Goal: Task Accomplishment & Management: Use online tool/utility

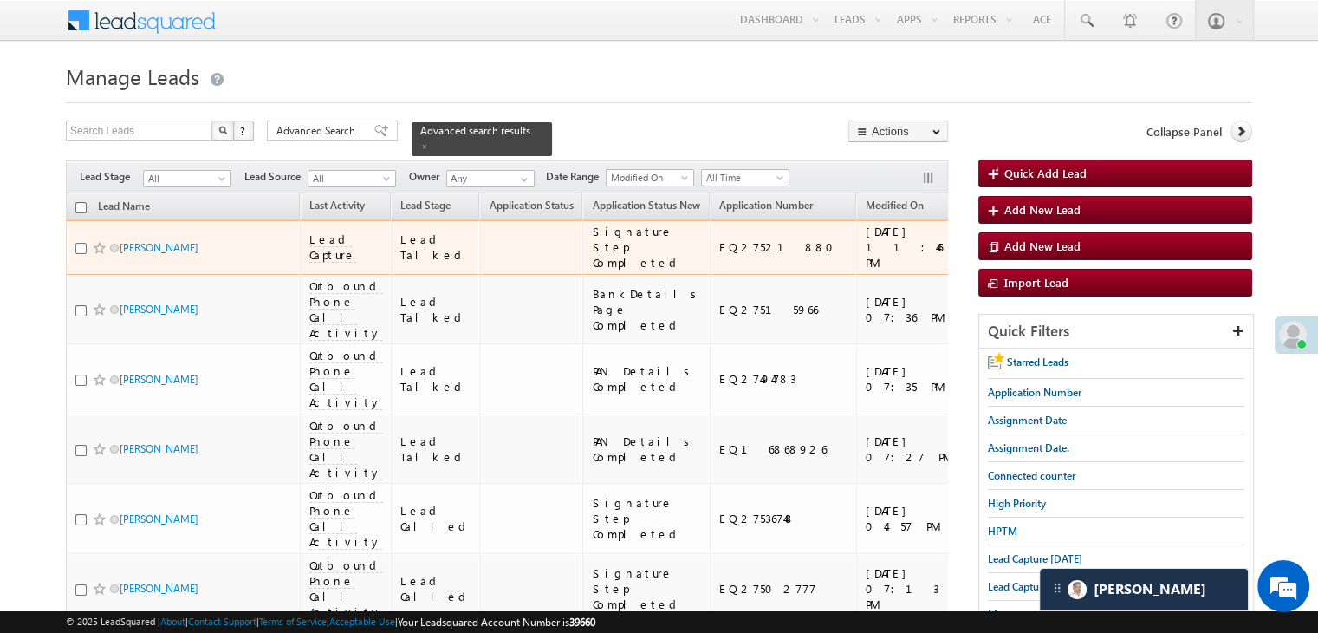
click at [81, 254] on input "checkbox" at bounding box center [80, 248] width 11 height 11
checkbox input "true"
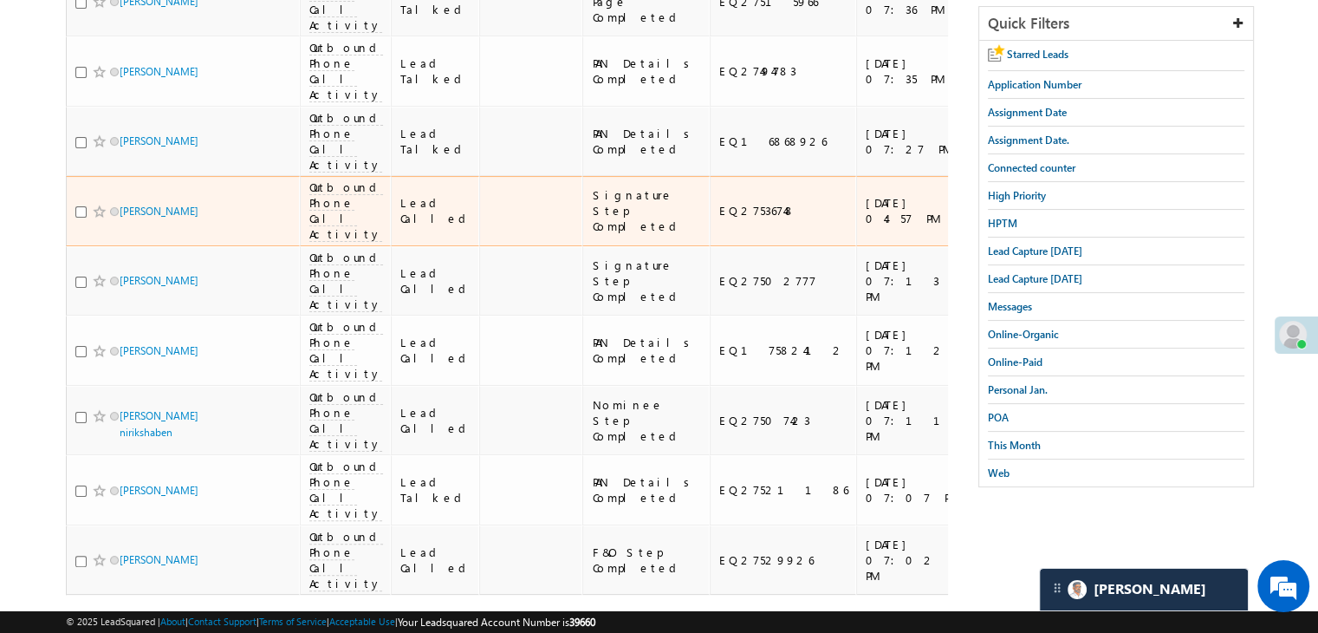
scroll to position [347, 0]
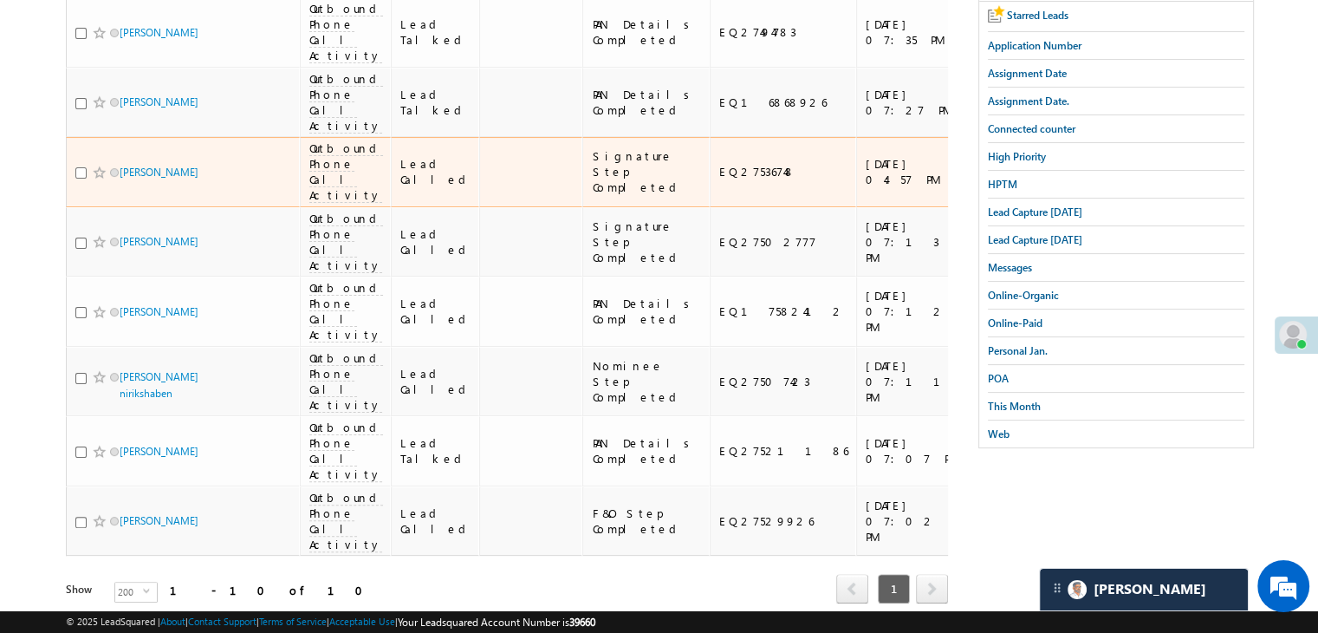
click at [81, 179] on input "checkbox" at bounding box center [80, 172] width 11 height 11
checkbox input "true"
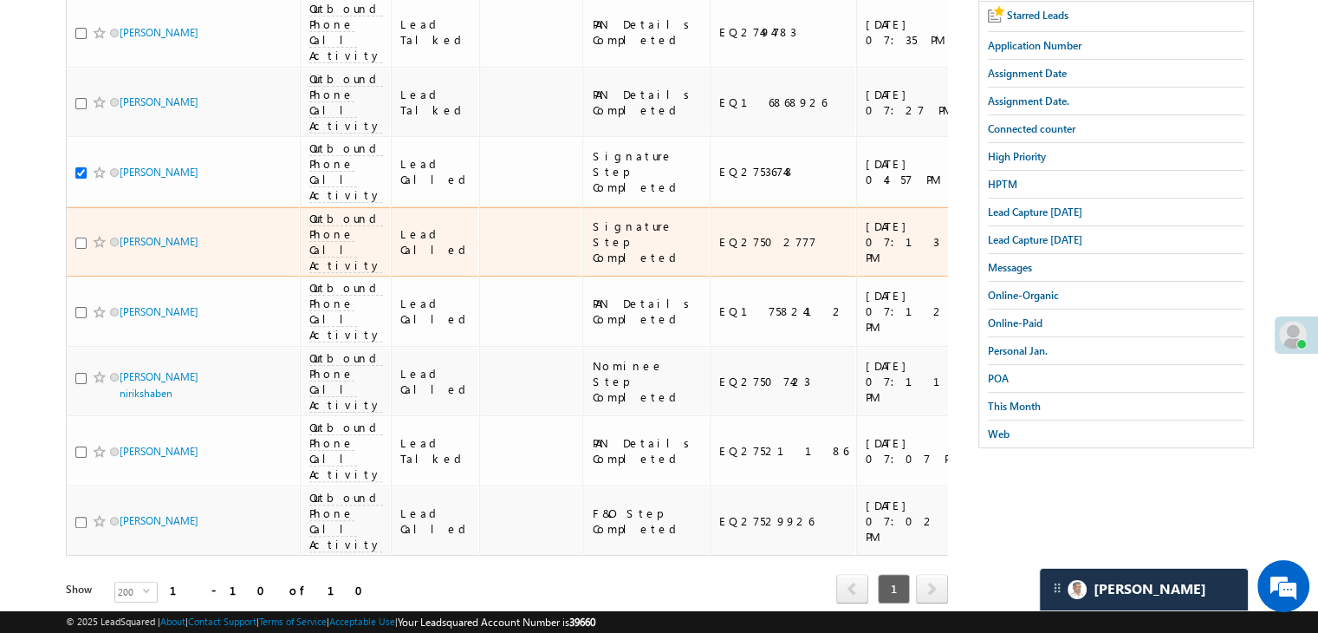
click at [82, 249] on input "checkbox" at bounding box center [80, 243] width 11 height 11
checkbox input "true"
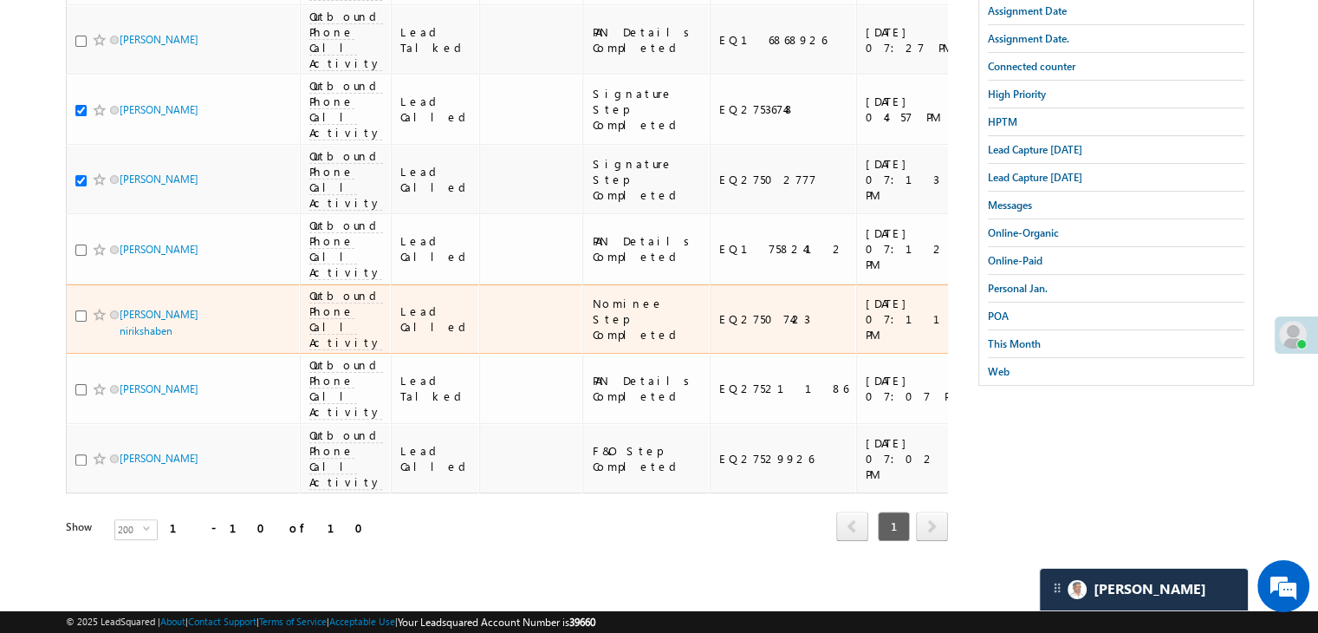
scroll to position [735, 0]
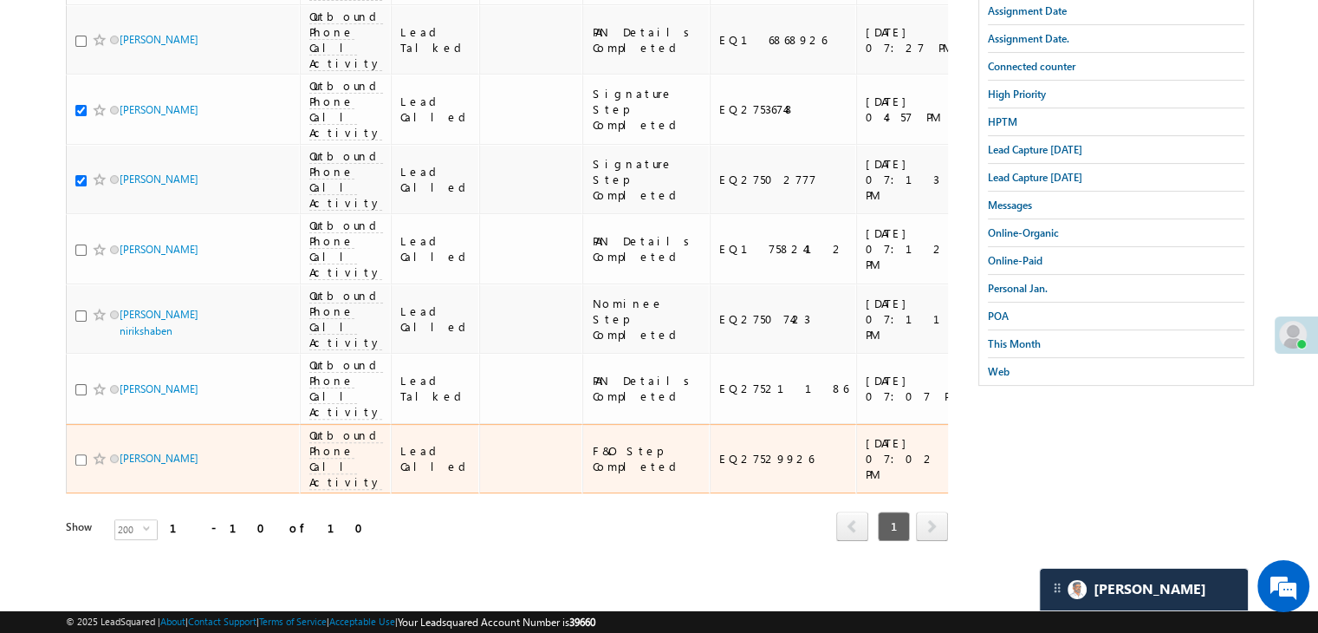
click at [81, 454] on input "checkbox" at bounding box center [80, 459] width 11 height 11
checkbox input "true"
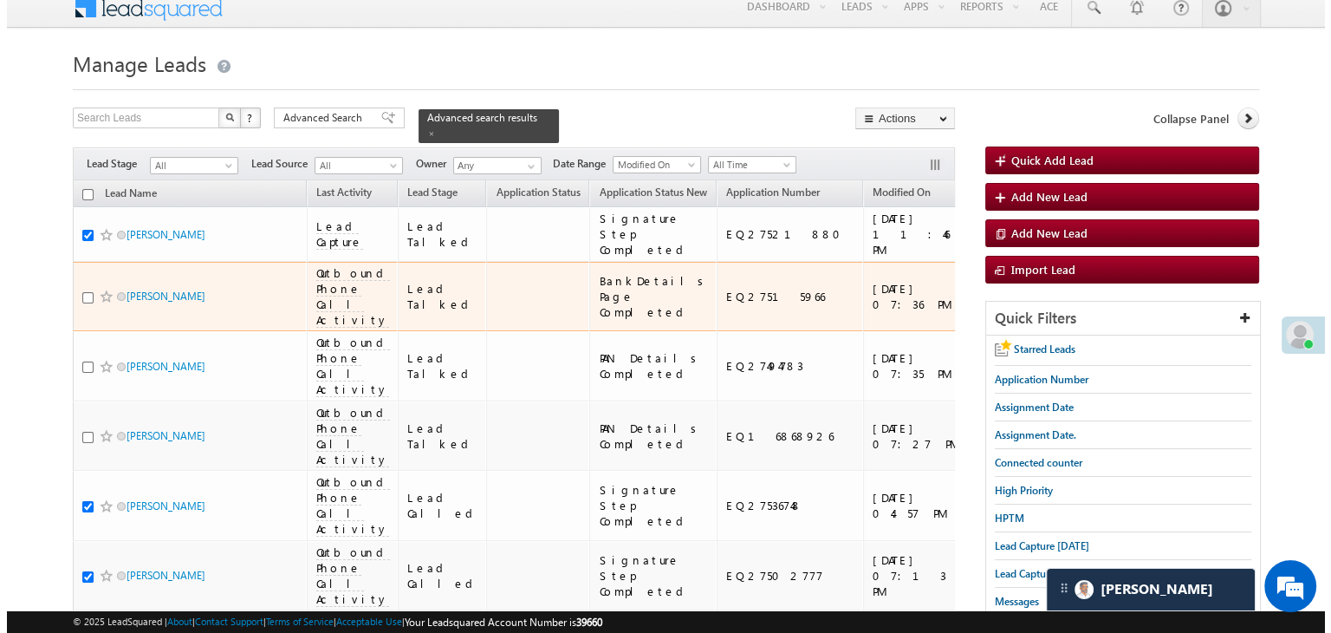
scroll to position [0, 0]
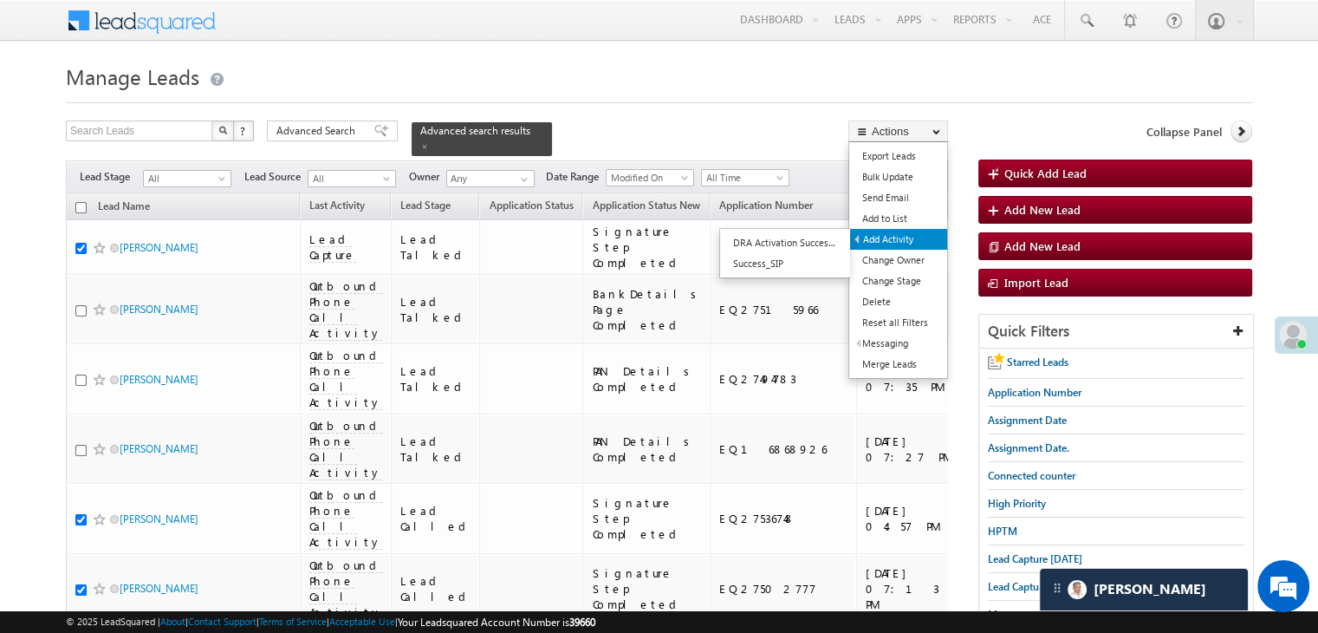
click at [895, 238] on link "Add Activity" at bounding box center [898, 239] width 97 height 21
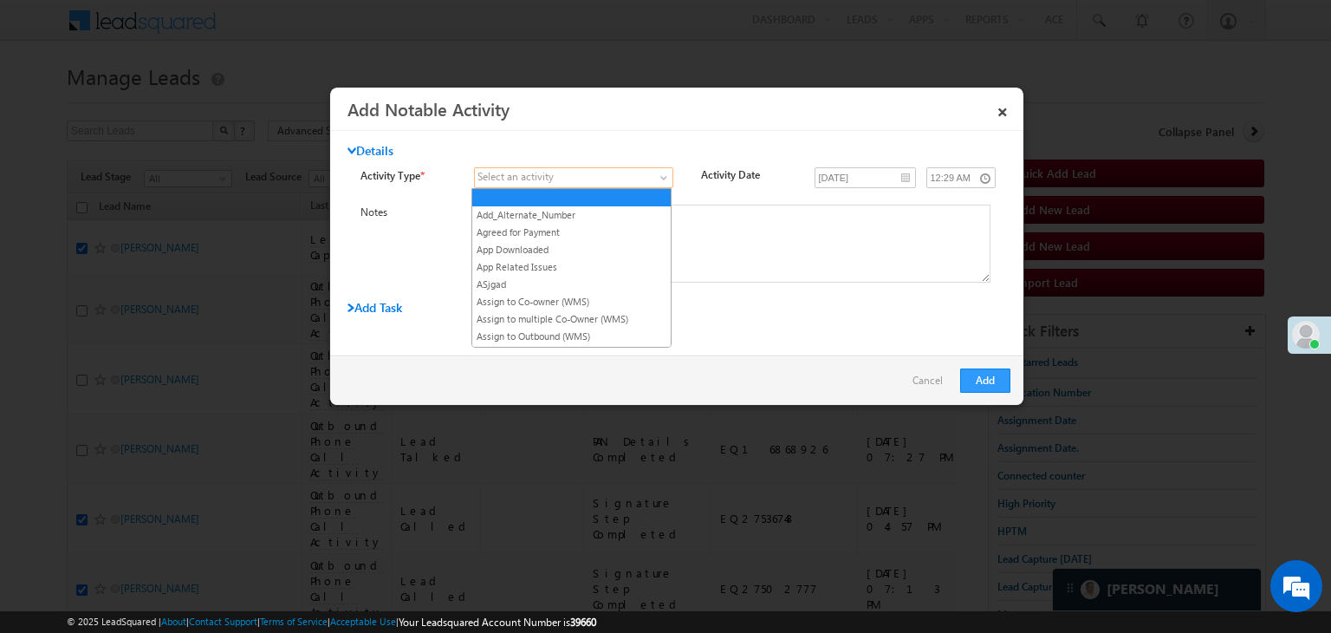
click at [562, 179] on span at bounding box center [563, 178] width 177 height 16
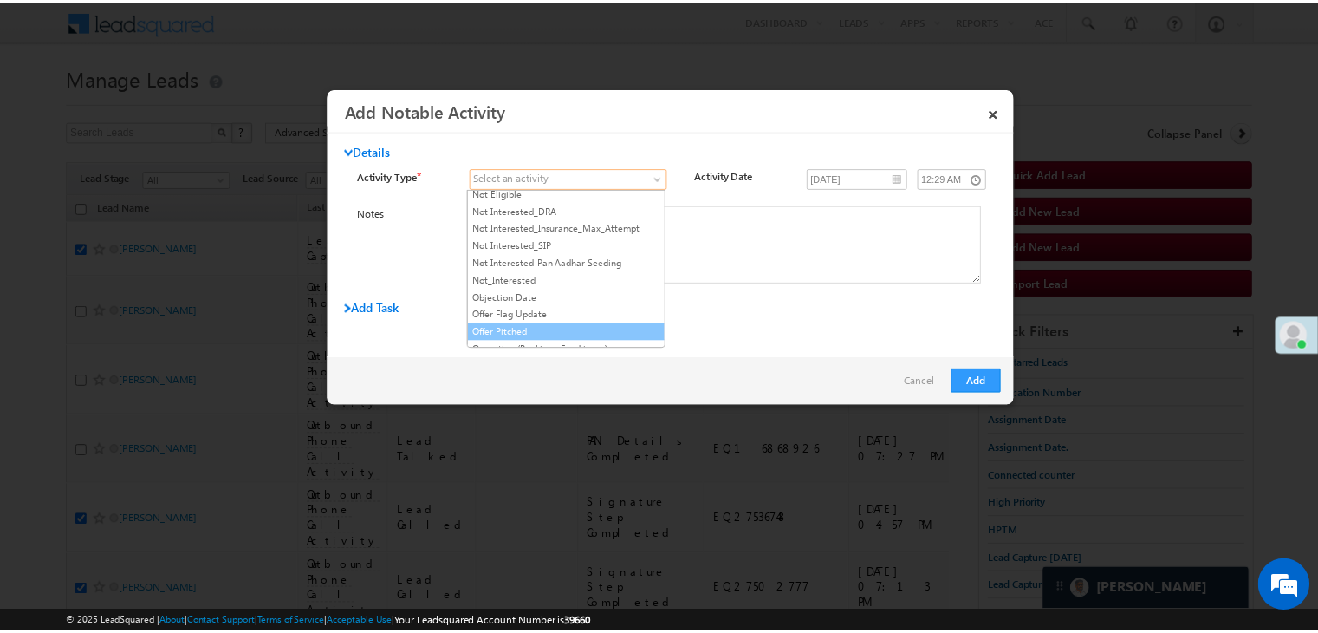
scroll to position [1127, 0]
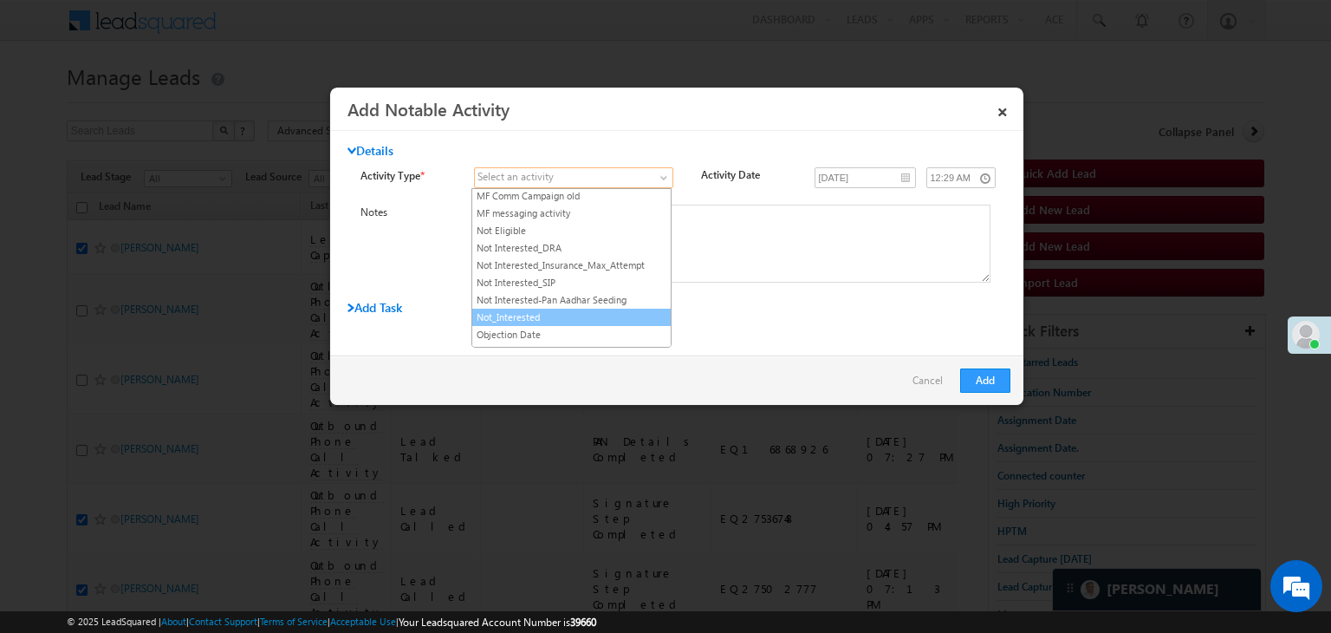
click at [542, 309] on link "Not_Interested" at bounding box center [571, 317] width 199 height 16
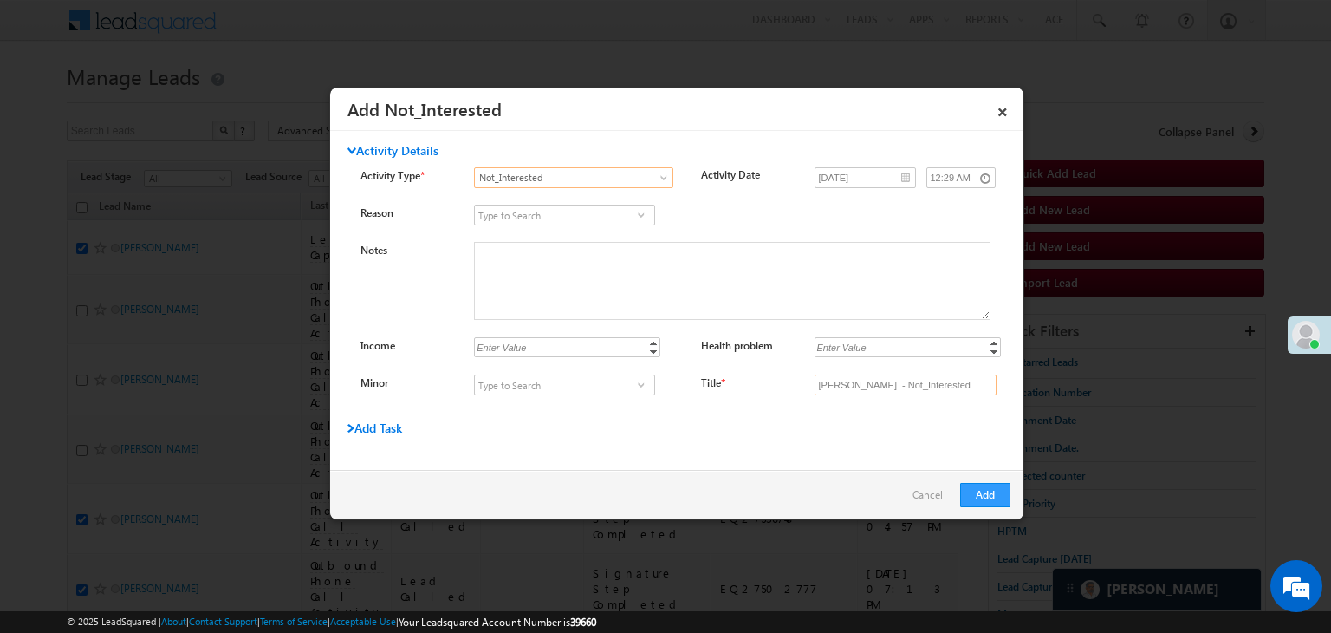
click at [911, 383] on input "[PERSON_NAME] - Not_Interested" at bounding box center [906, 384] width 182 height 21
click at [911, 383] on input "Title *" at bounding box center [906, 384] width 182 height 21
type input "na"
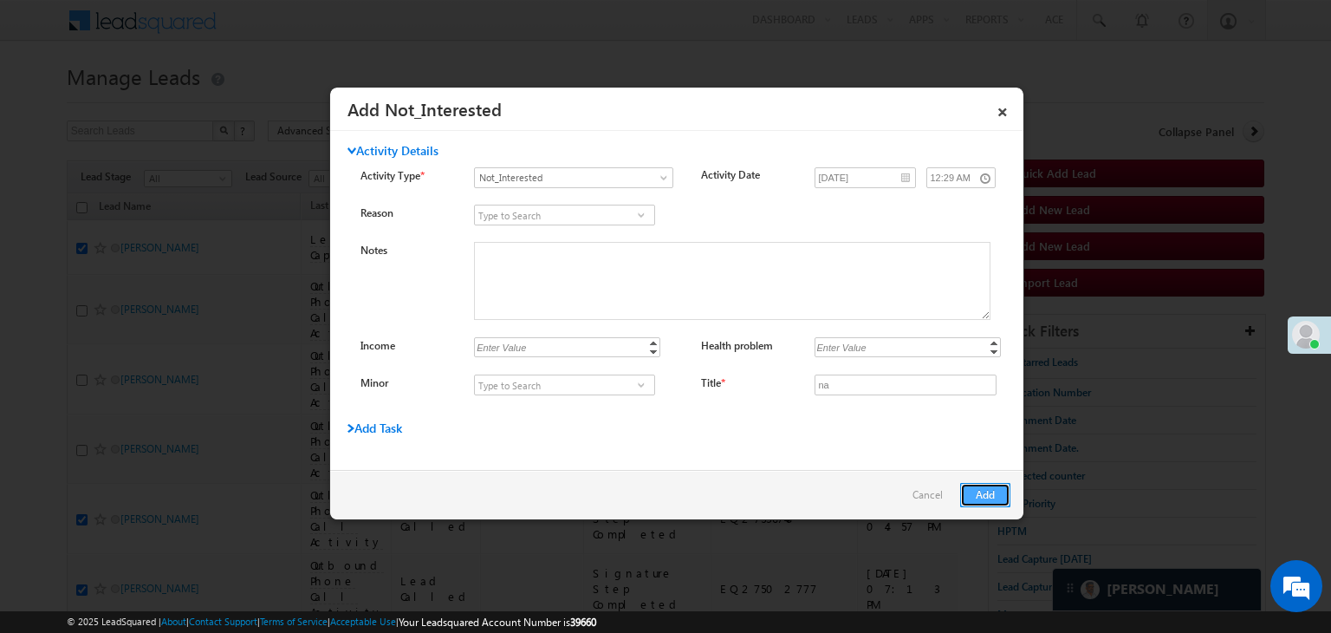
click at [988, 496] on button "Add" at bounding box center [985, 495] width 50 height 24
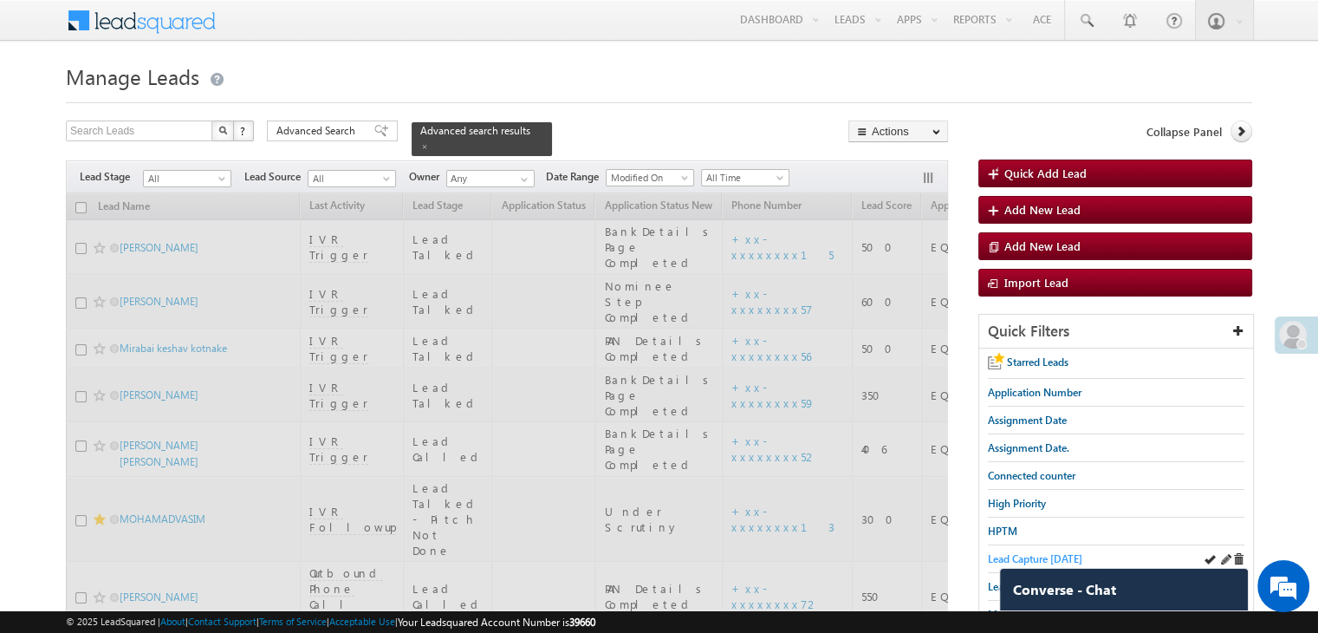
click at [1032, 552] on span "Lead Capture [DATE]" at bounding box center [1035, 558] width 94 height 13
